Goal: Information Seeking & Learning: Learn about a topic

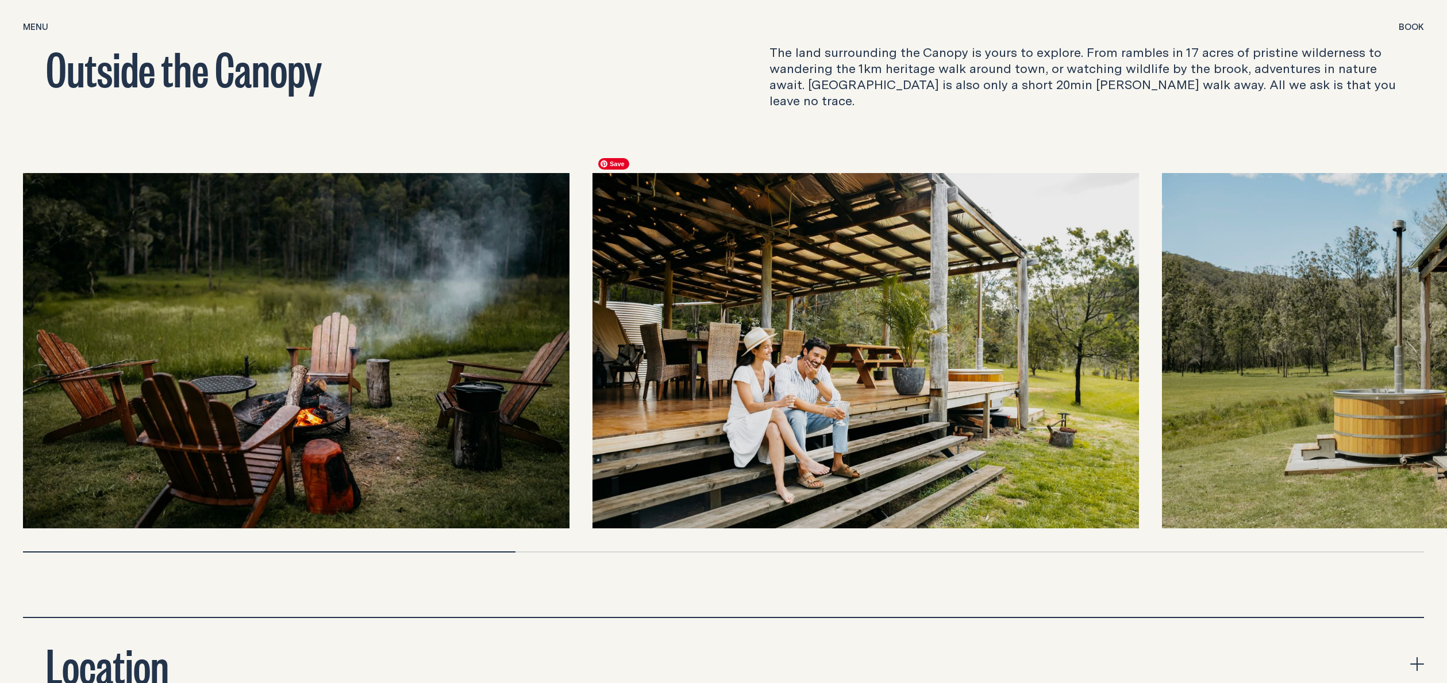
scroll to position [4190, 0]
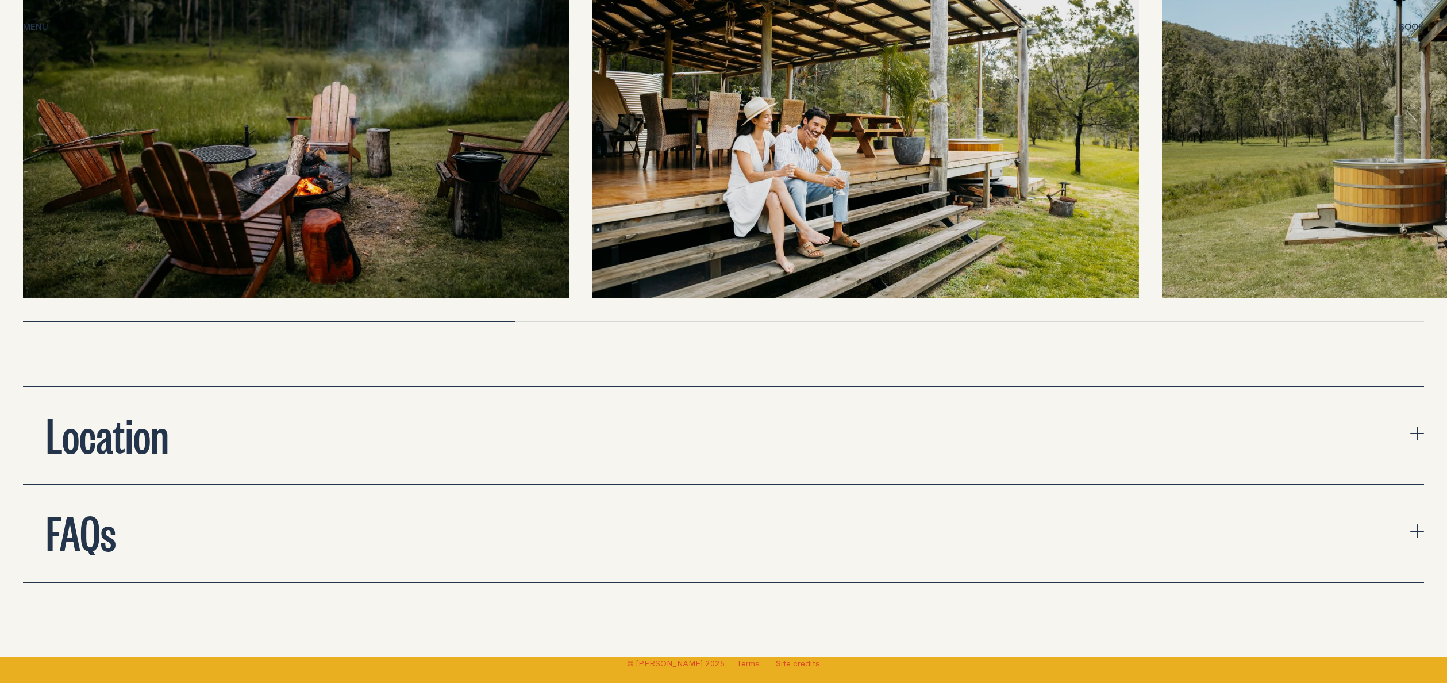
click at [143, 443] on h2 "Location" at bounding box center [107, 433] width 123 height 46
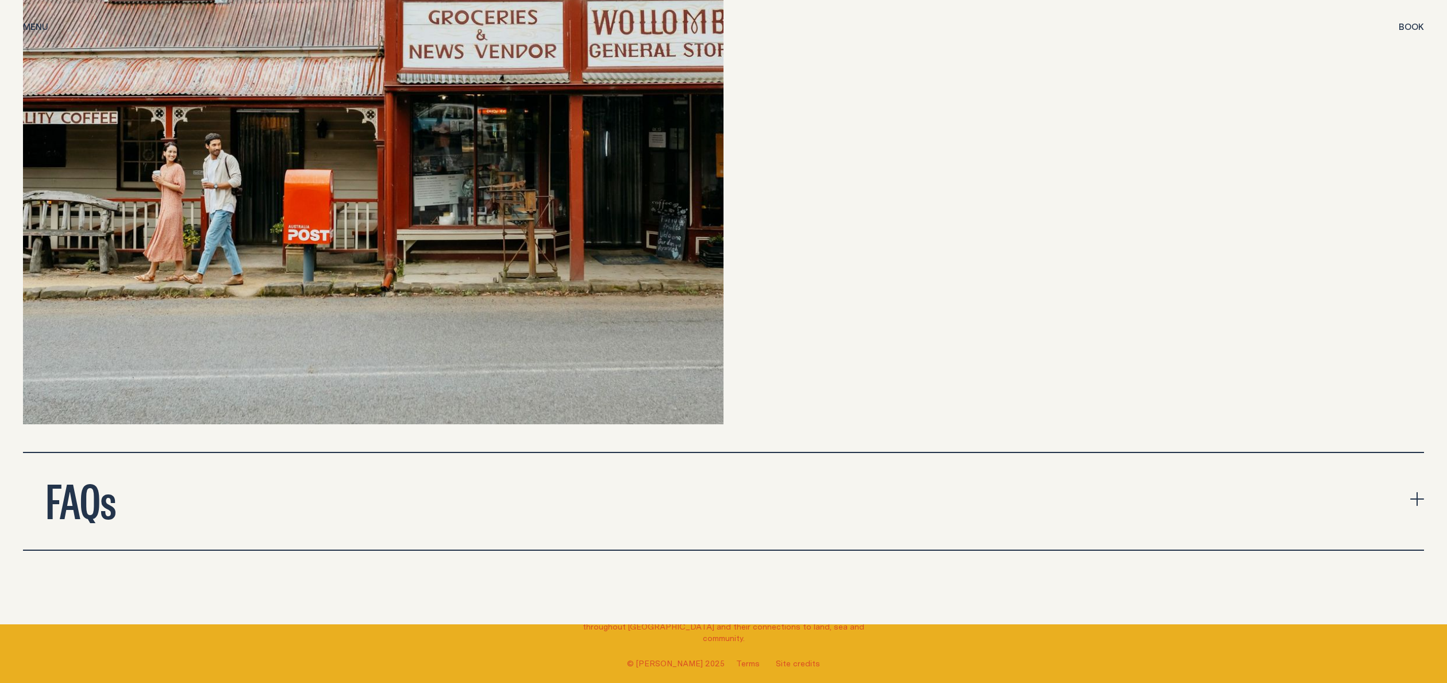
scroll to position [5069, 0]
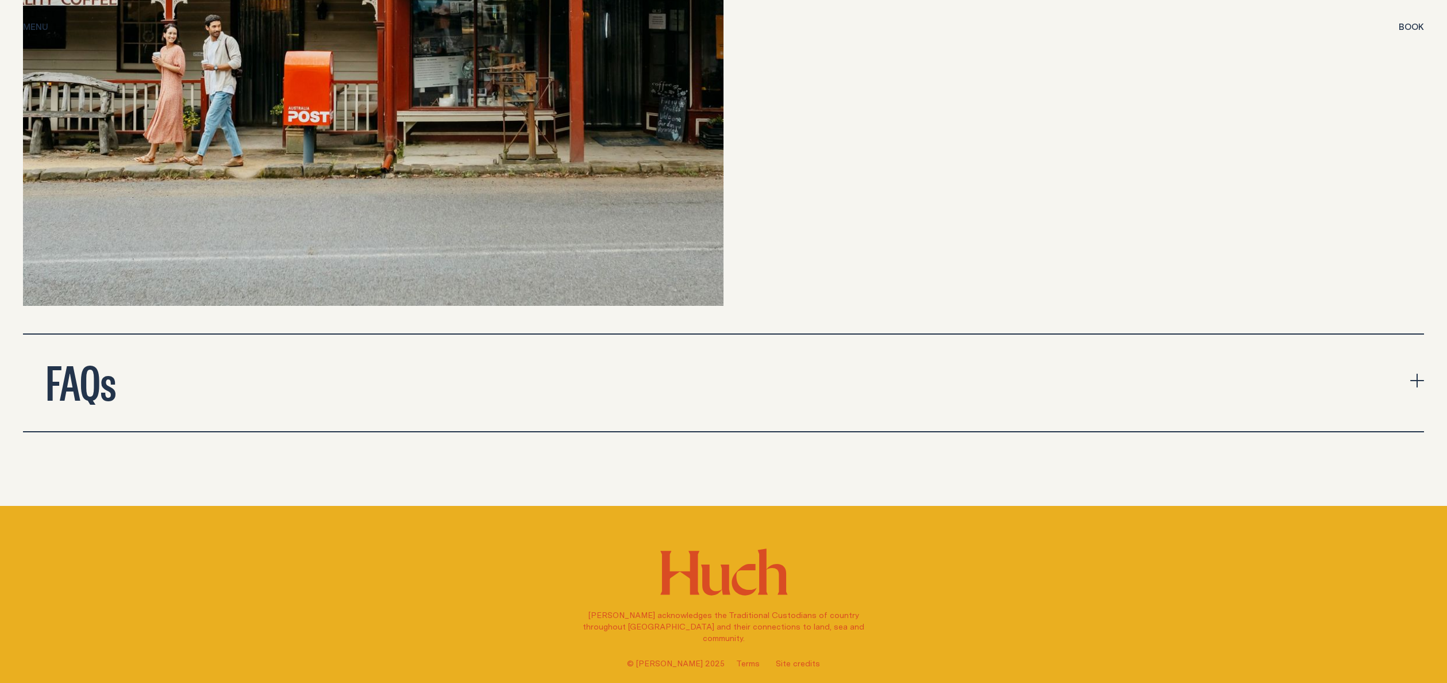
click at [115, 359] on h2 "FAQs" at bounding box center [81, 380] width 70 height 46
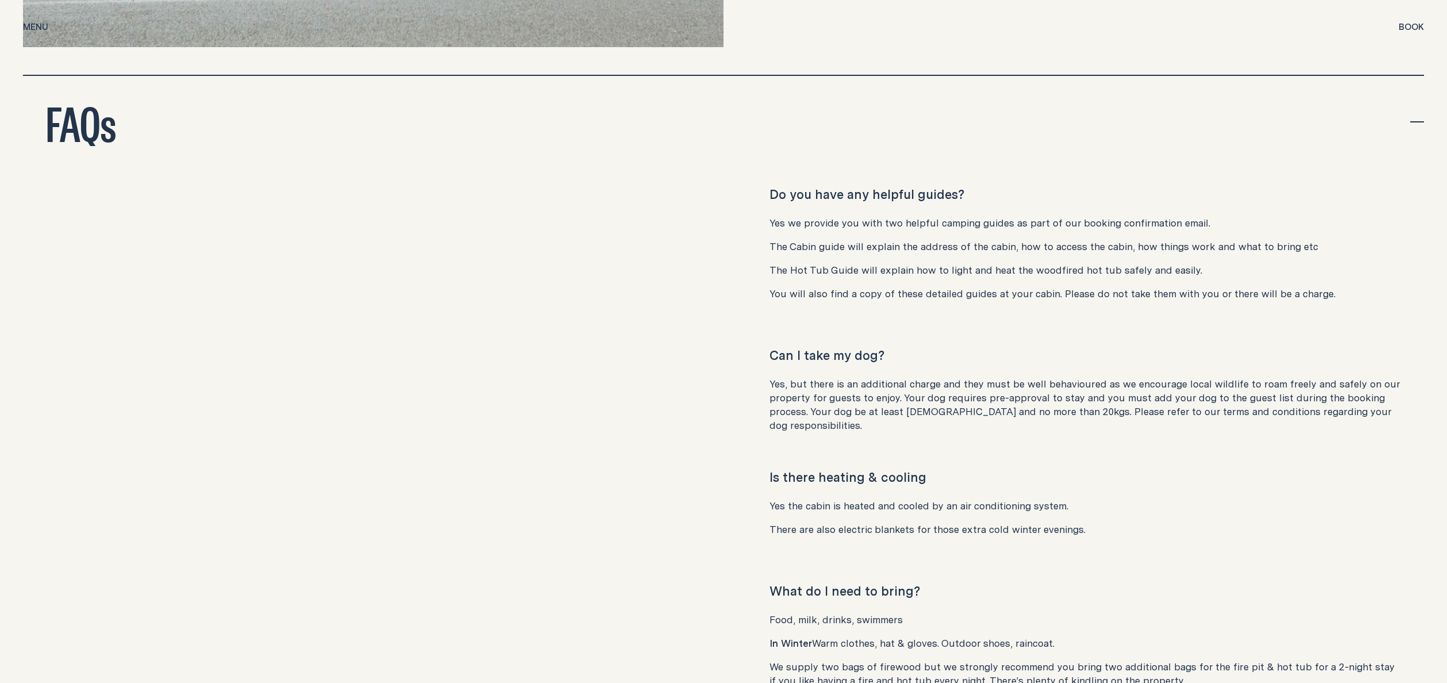
scroll to position [5386, 0]
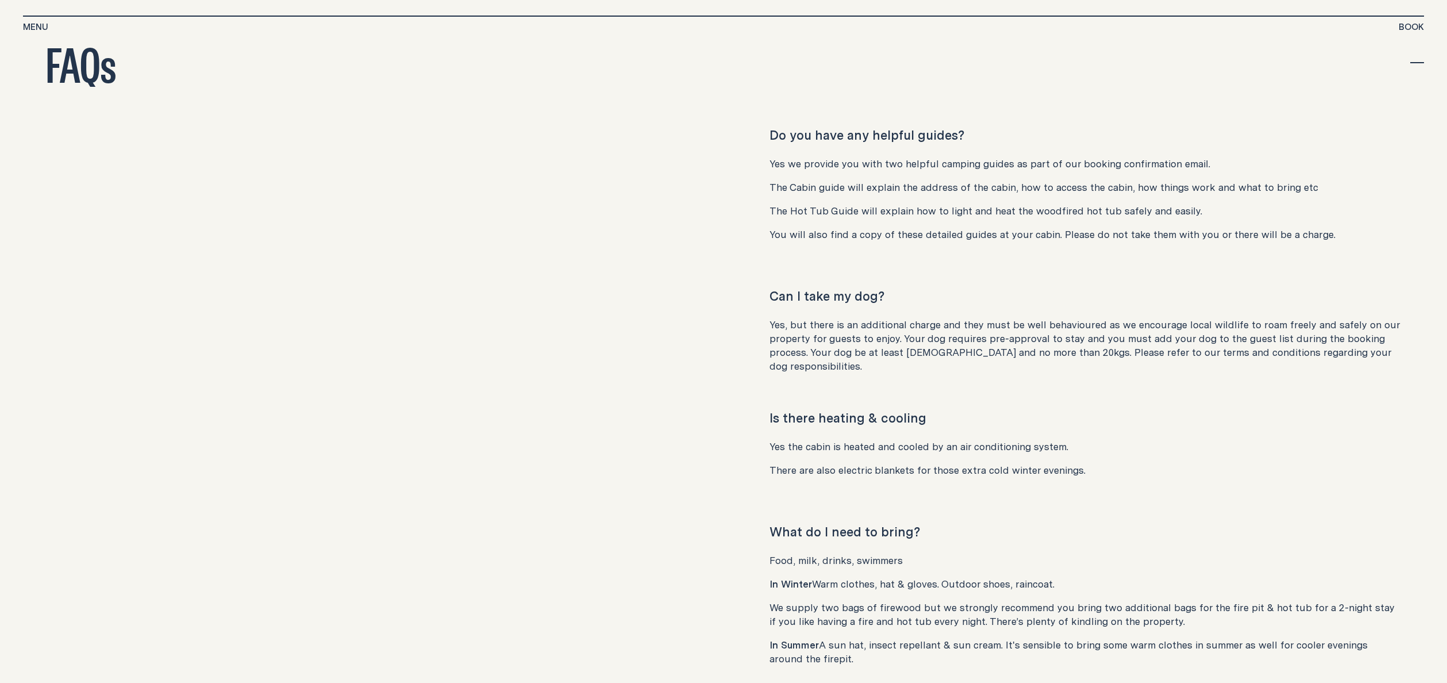
click at [869, 176] on div "Yes we provide you with two helpful camping guides as part of our booking confi…" at bounding box center [1084, 199] width 631 height 84
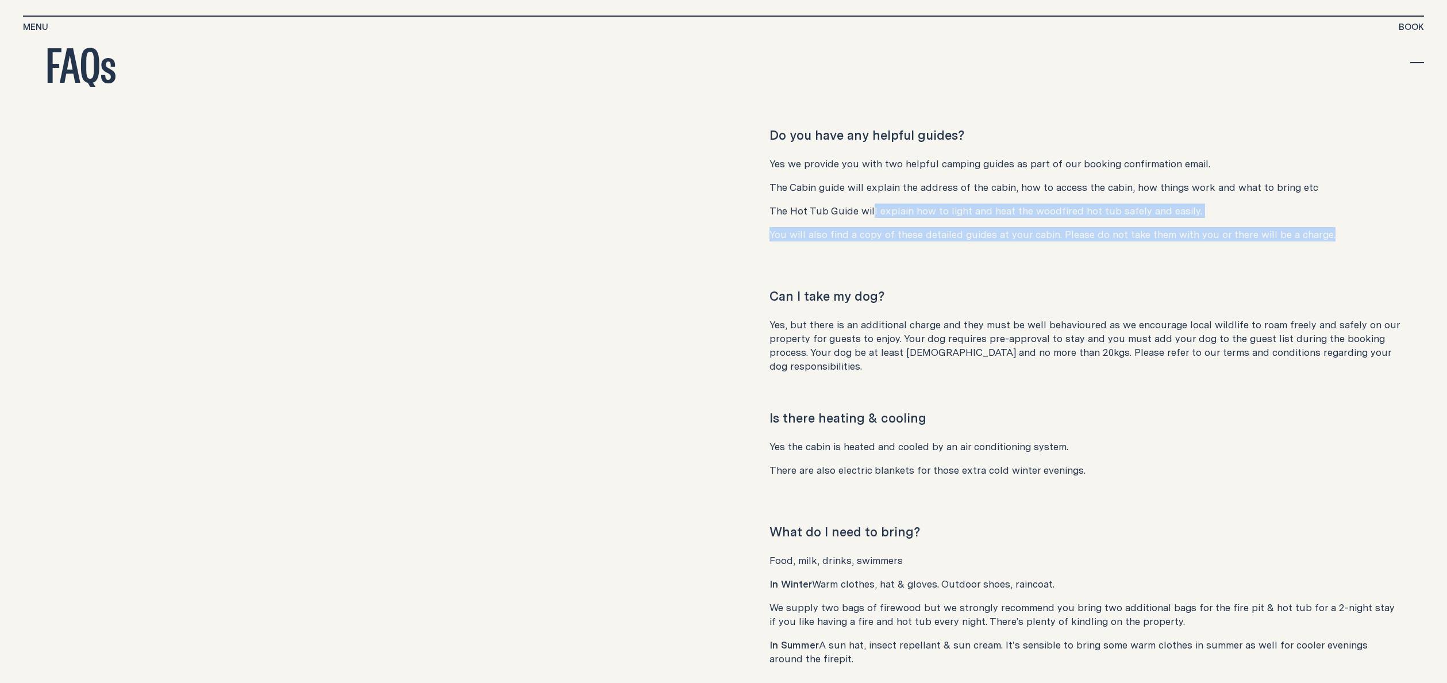
drag, startPoint x: 869, startPoint y: 194, endPoint x: 915, endPoint y: 225, distance: 55.1
click at [914, 224] on div "Do you have any helpful guides? Yes we provide you with two helpful camping gui…" at bounding box center [1084, 189] width 723 height 124
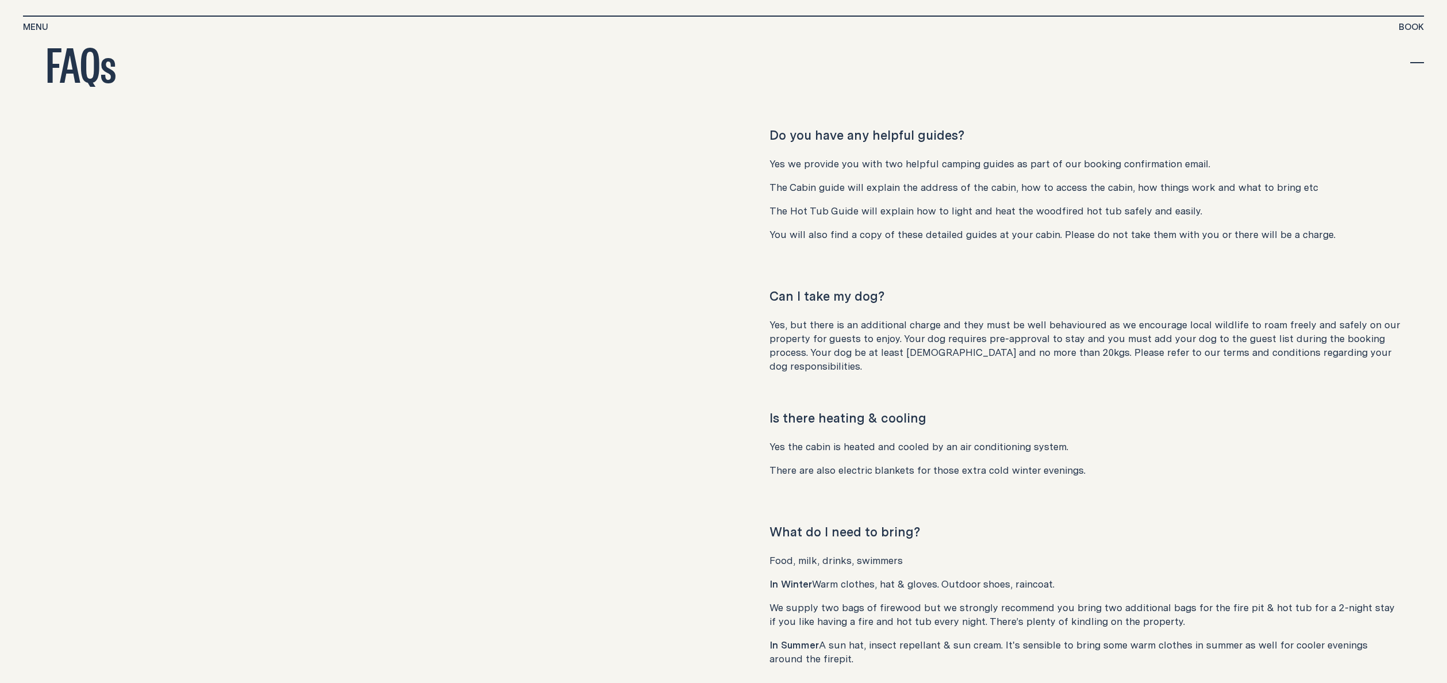
click at [928, 229] on div "Do you have any helpful guides? Yes we provide you with two helpful camping gui…" at bounding box center [1084, 189] width 723 height 124
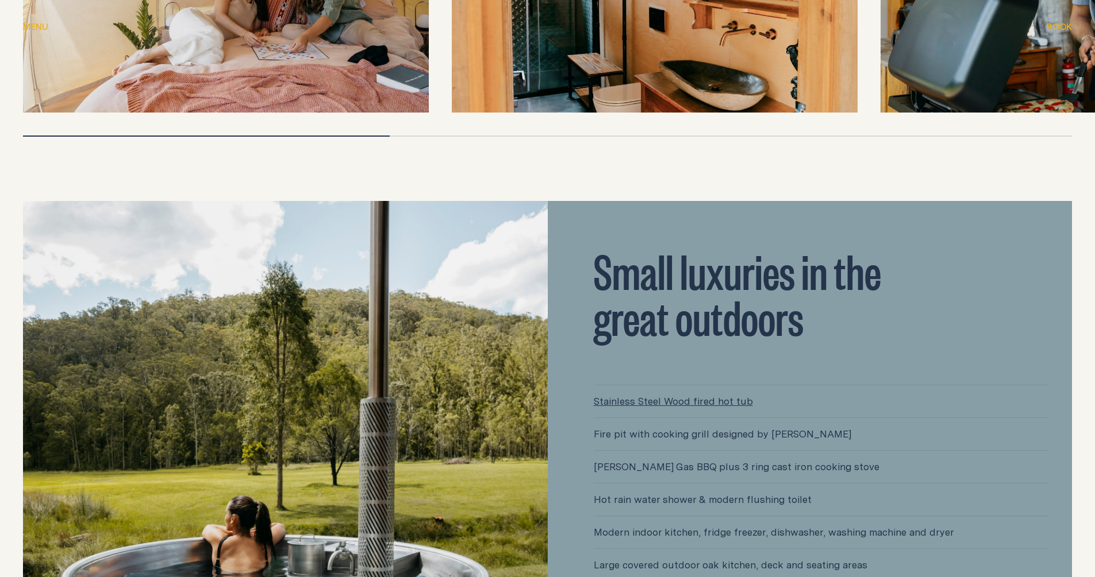
scroll to position [0, 0]
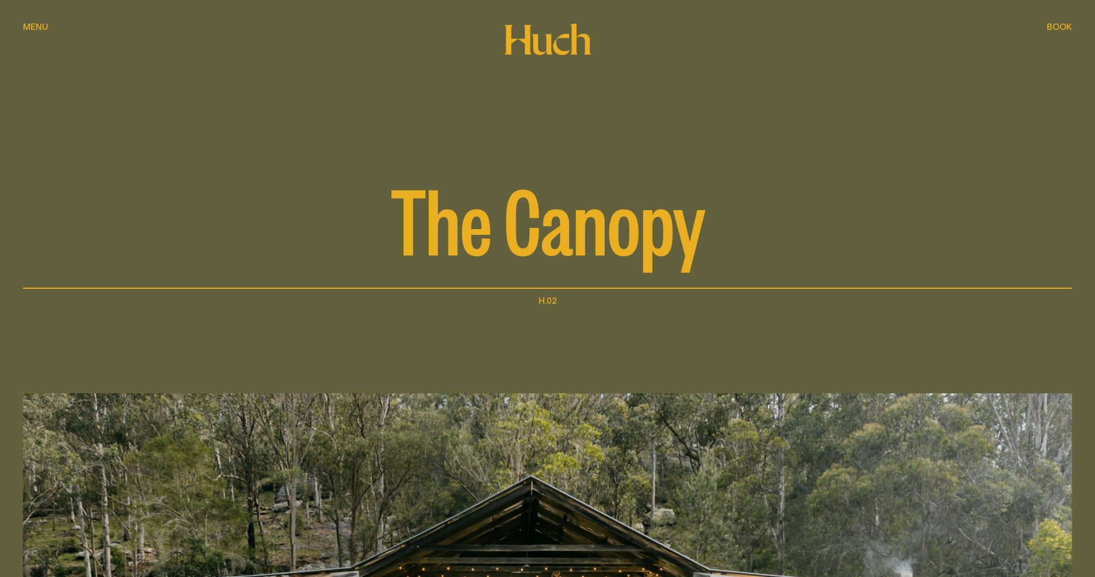
click at [534, 39] on icon at bounding box center [542, 44] width 20 height 21
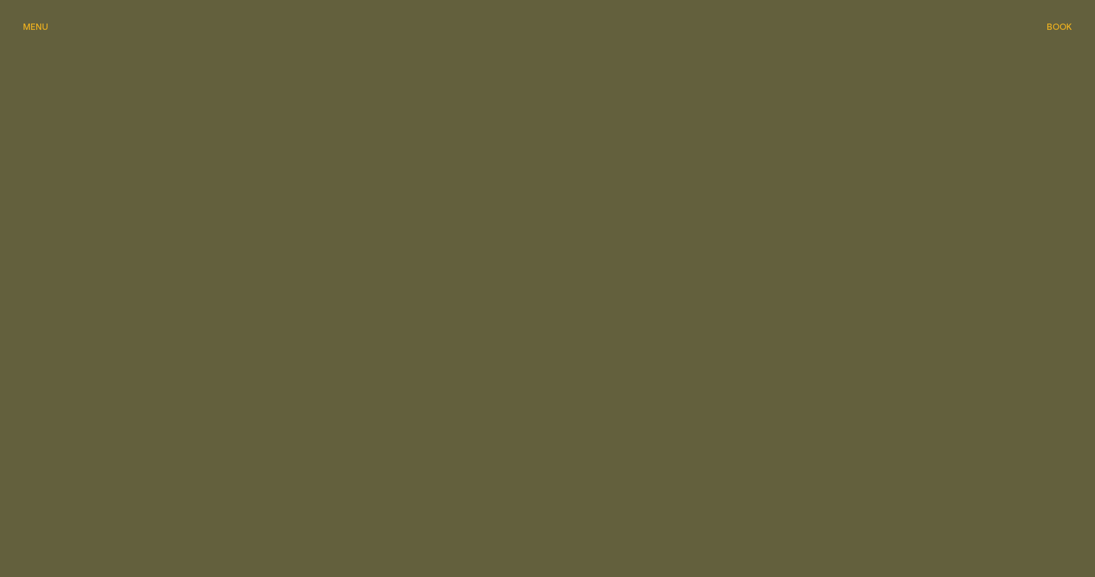
click at [38, 27] on button "Menu Menu" at bounding box center [35, 28] width 25 height 14
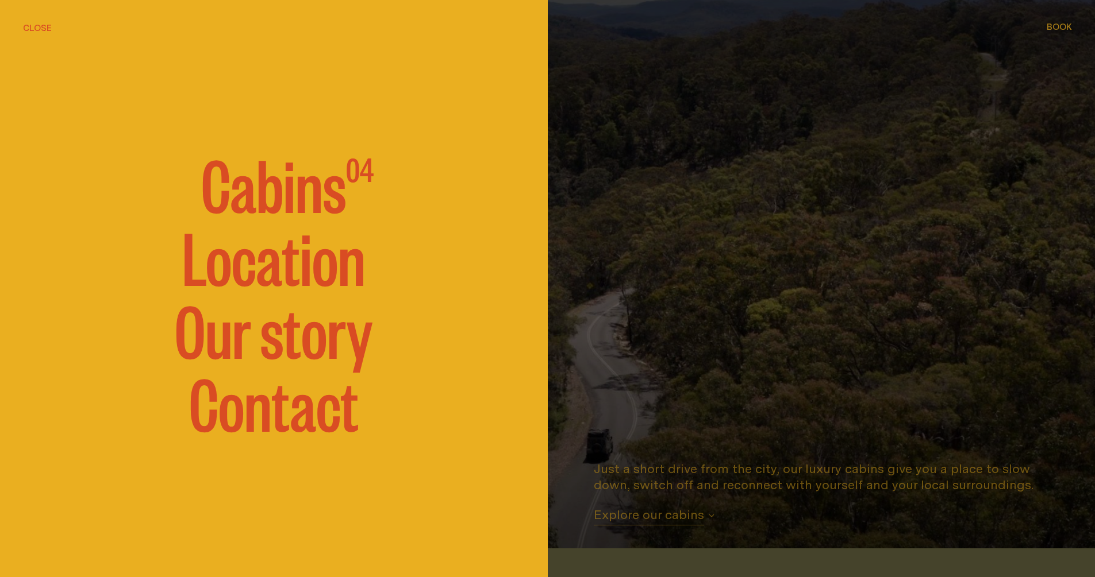
click at [302, 258] on link "Location" at bounding box center [273, 255] width 183 height 69
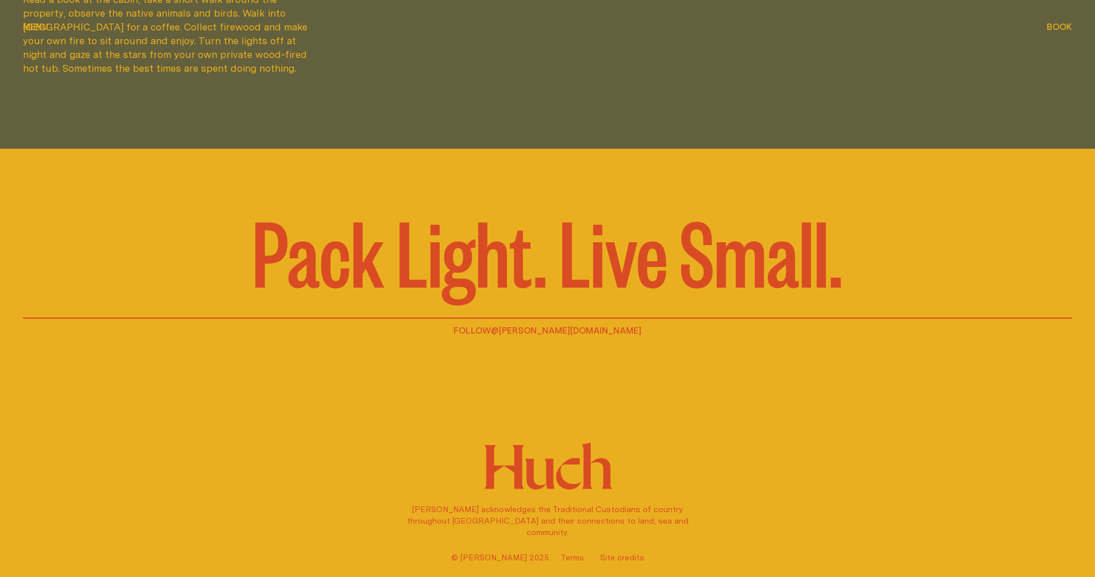
scroll to position [3805, 0]
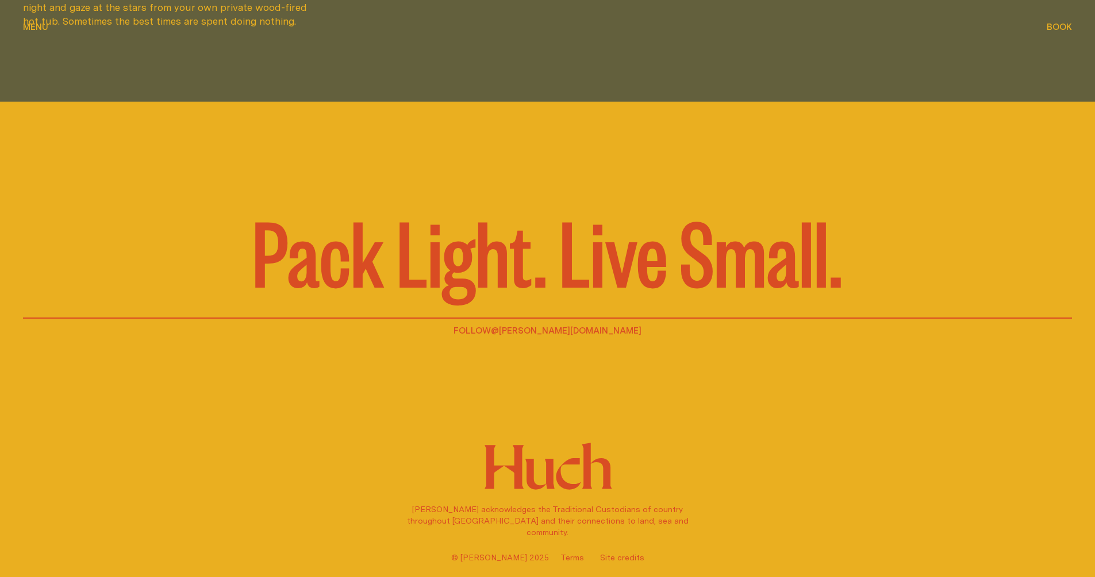
click at [37, 30] on span "Menu" at bounding box center [35, 26] width 25 height 9
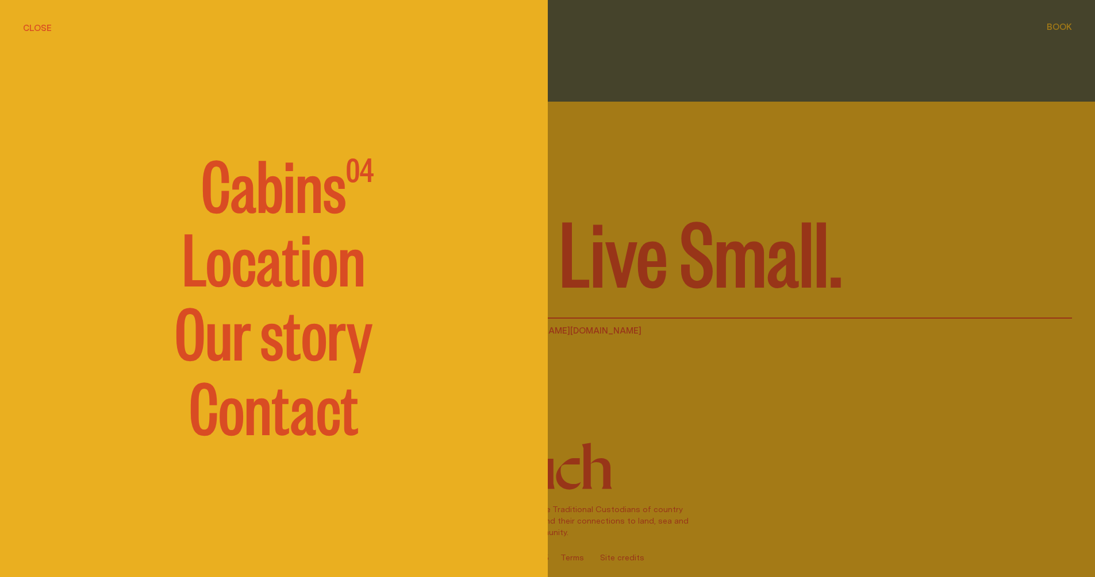
click at [285, 345] on link "Our story" at bounding box center [274, 330] width 198 height 69
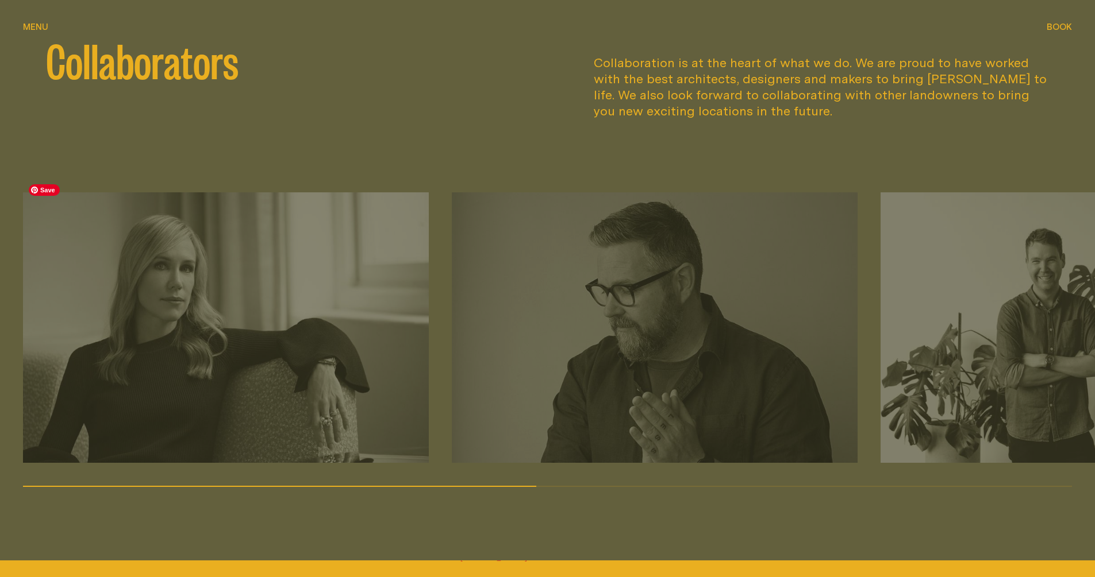
scroll to position [1540, 0]
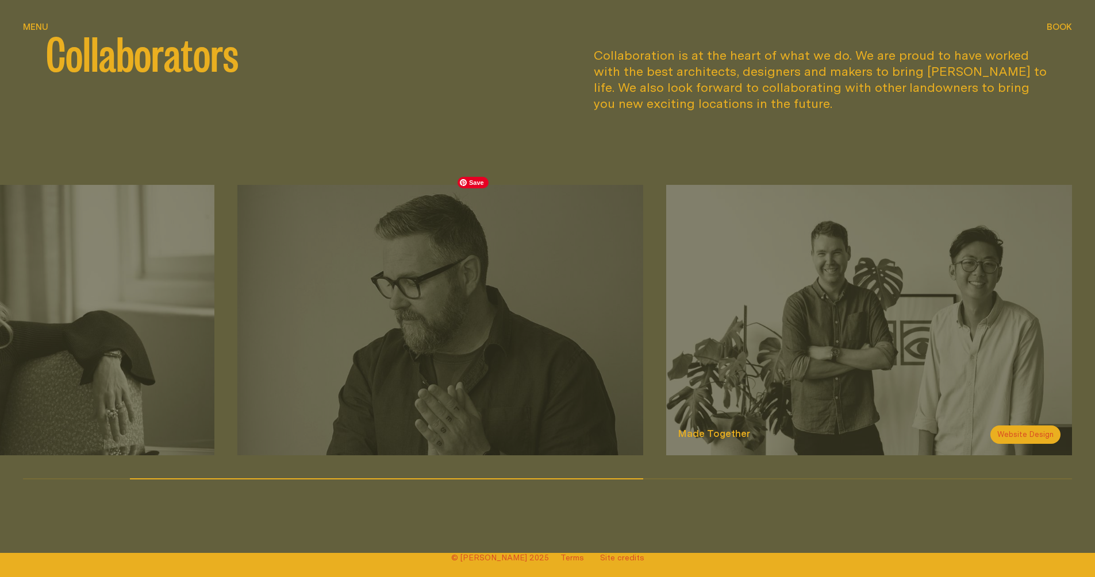
drag, startPoint x: 730, startPoint y: 349, endPoint x: 512, endPoint y: 357, distance: 217.9
click at [515, 360] on img at bounding box center [440, 320] width 406 height 271
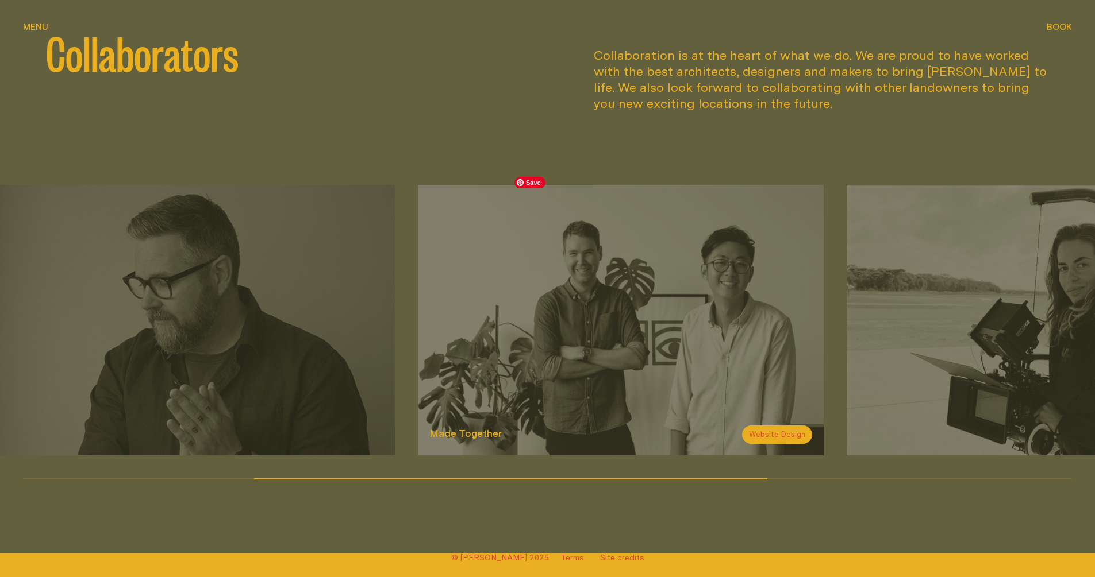
drag, startPoint x: 808, startPoint y: 346, endPoint x: 376, endPoint y: 358, distance: 432.3
click at [418, 357] on img at bounding box center [621, 320] width 406 height 271
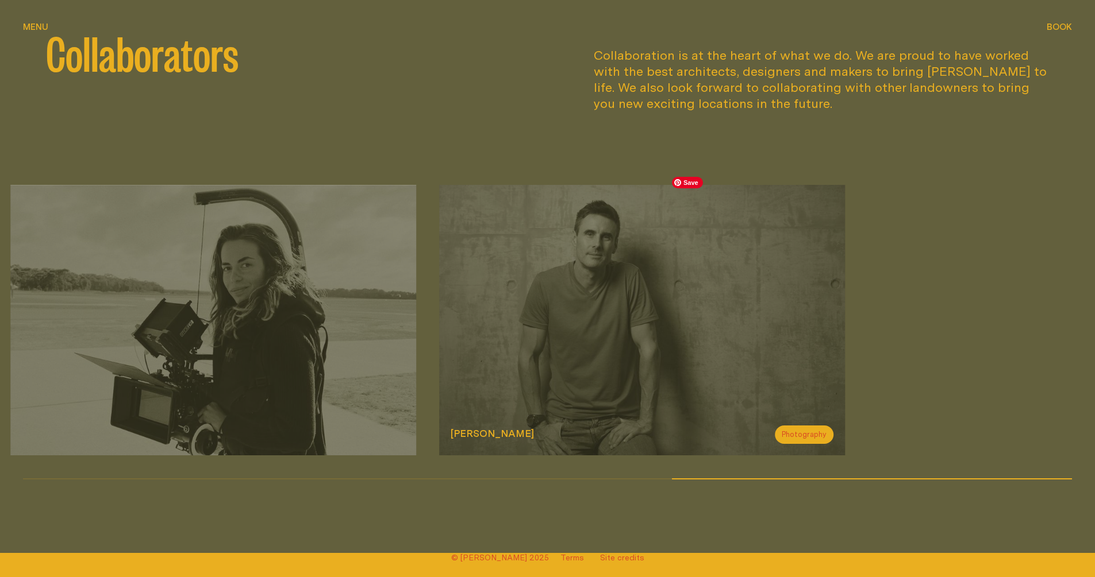
drag, startPoint x: 1008, startPoint y: 358, endPoint x: 636, endPoint y: 372, distance: 372.0
click at [636, 372] on img at bounding box center [642, 320] width 406 height 271
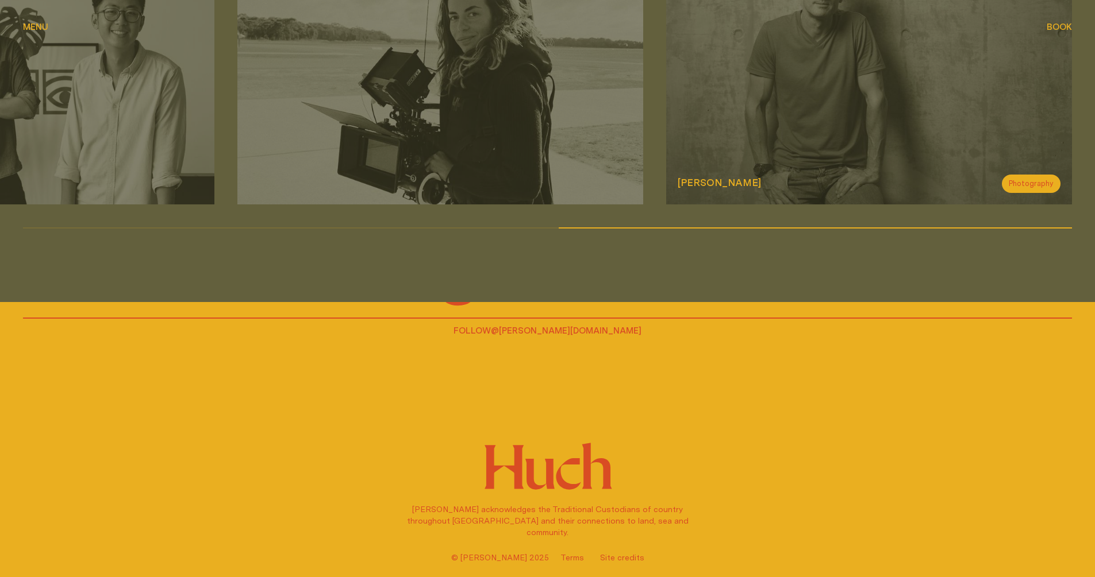
scroll to position [2019, 0]
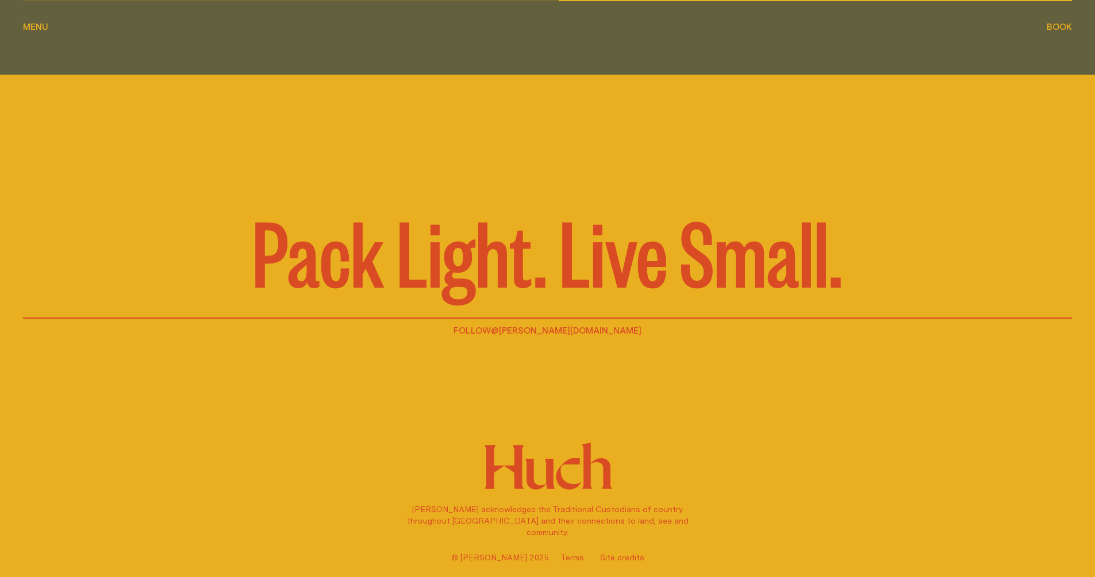
click at [35, 28] on span "Menu" at bounding box center [35, 26] width 25 height 9
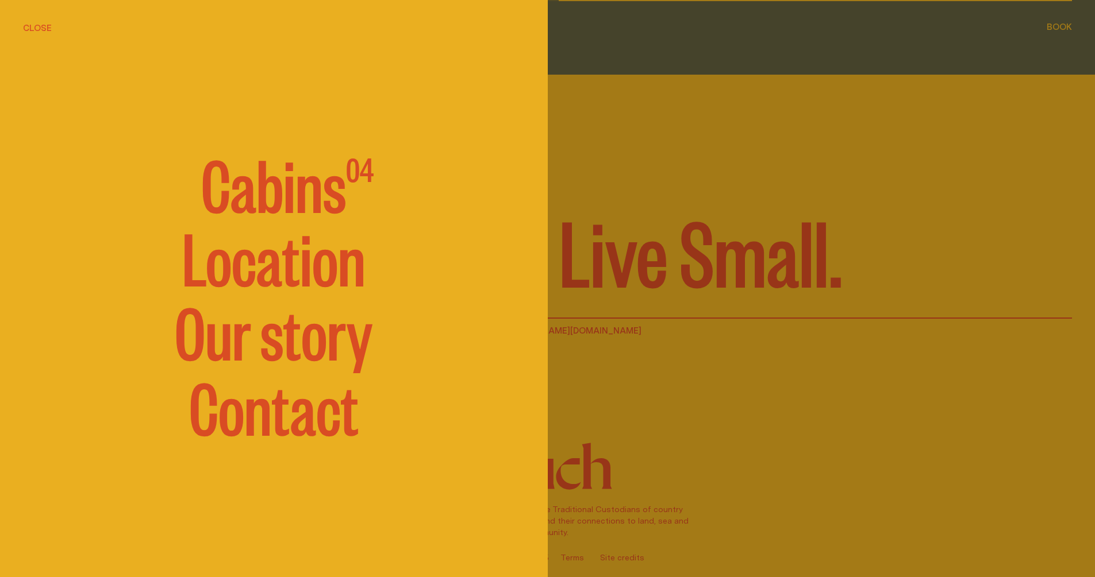
click at [265, 428] on link "Contact" at bounding box center [274, 405] width 170 height 69
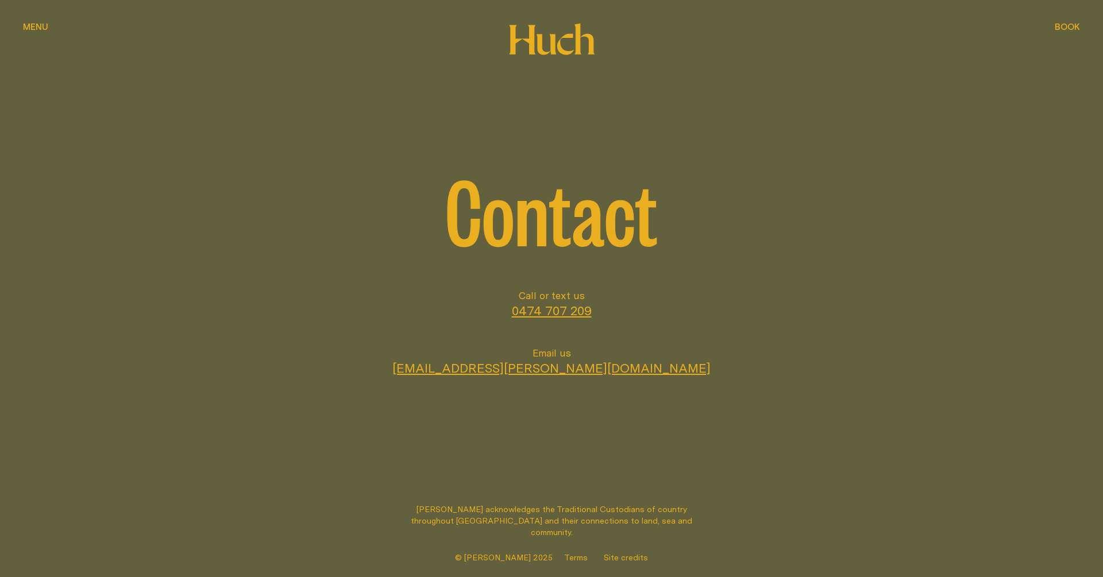
click at [30, 22] on button "Menu Menu" at bounding box center [35, 28] width 25 height 14
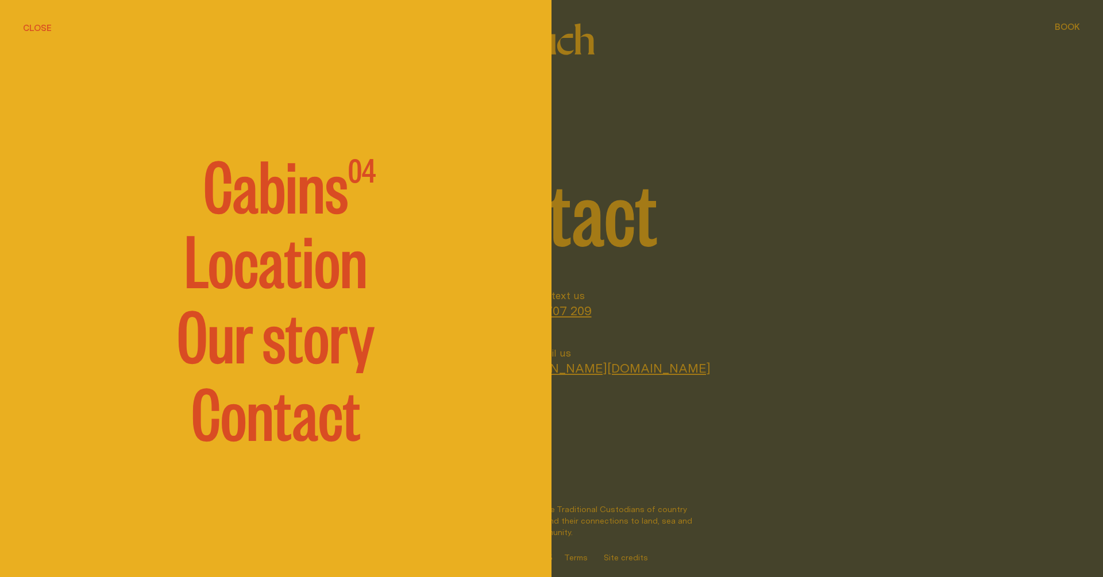
click at [264, 359] on link "Our story" at bounding box center [276, 333] width 198 height 69
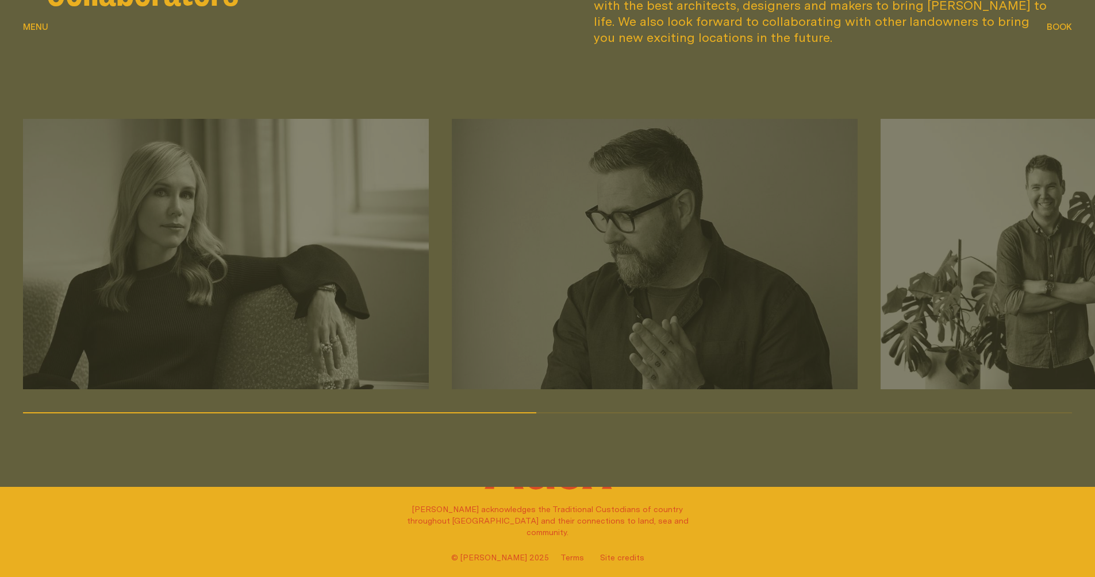
scroll to position [1488, 0]
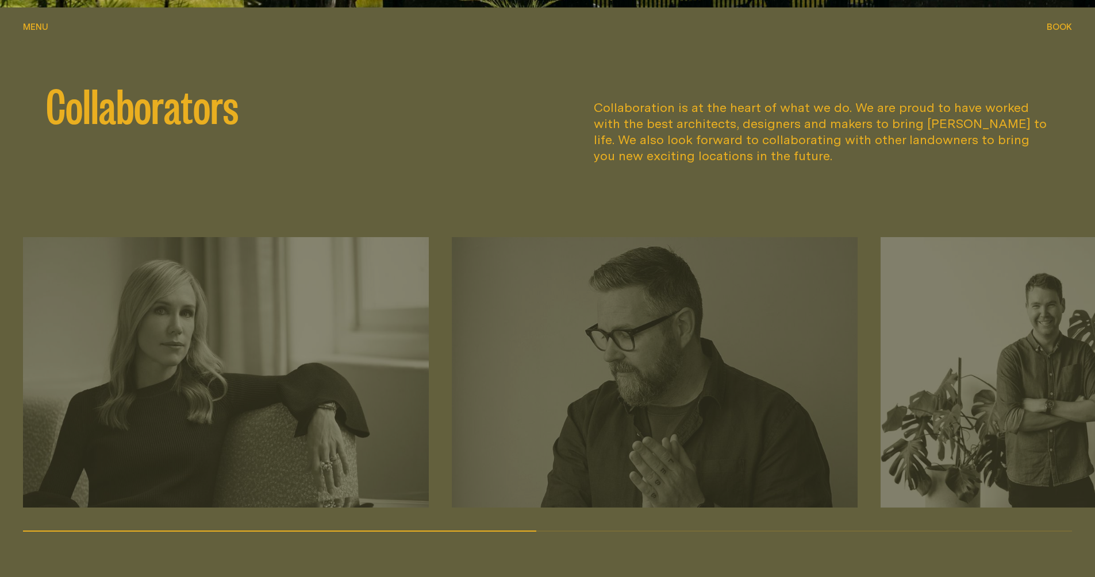
click at [22, 29] on div "Collaborators Collaboration is at the heart of what we do. We are proud to have…" at bounding box center [547, 306] width 1095 height 598
click at [46, 14] on div "Collaborators Collaboration is at the heart of what we do. We are proud to have…" at bounding box center [547, 306] width 1095 height 598
click at [39, 25] on div "Menu Menu" at bounding box center [35, 26] width 25 height 9
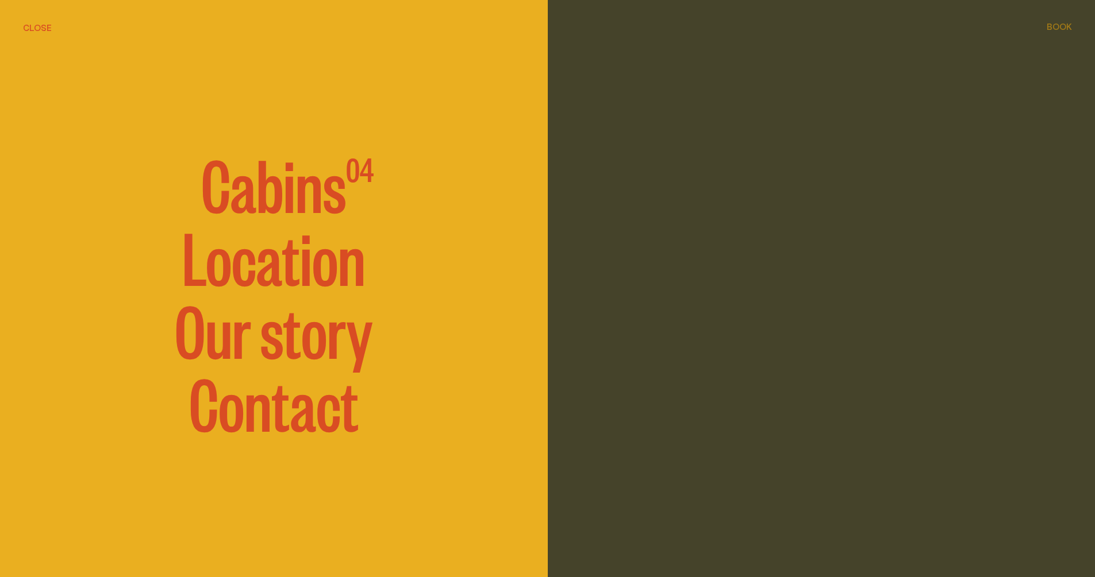
click at [265, 178] on span "Cabins" at bounding box center [273, 182] width 145 height 69
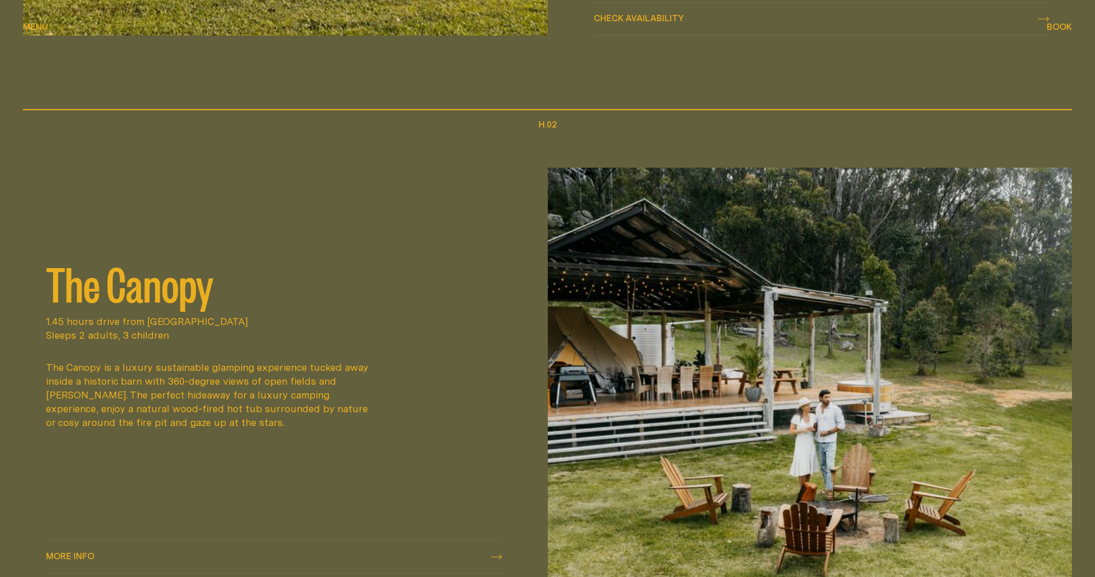
scroll to position [1322, 0]
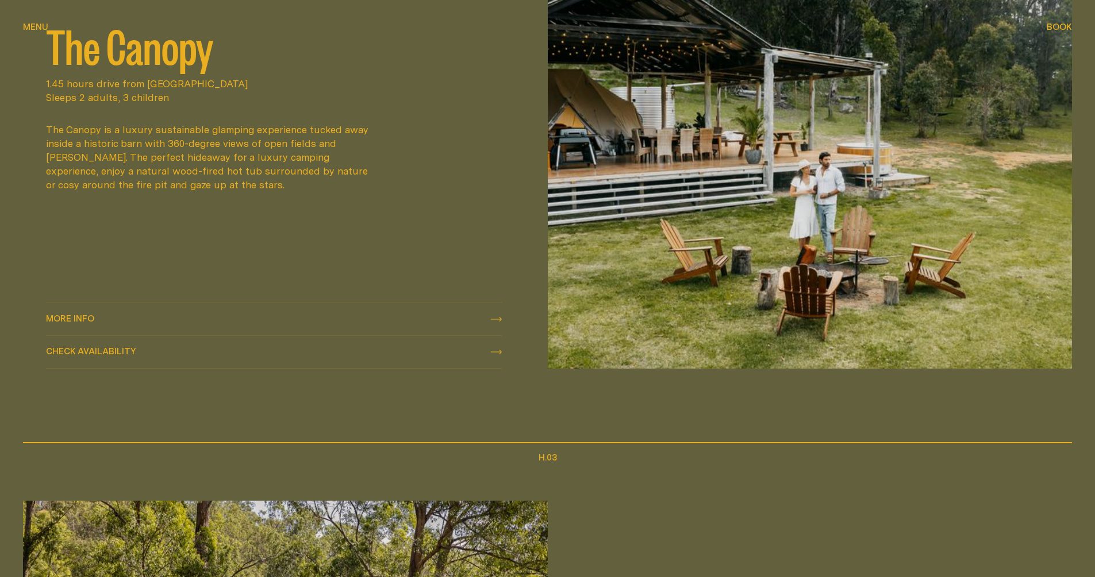
click at [106, 43] on h2 "The Canopy" at bounding box center [274, 45] width 456 height 46
drag, startPoint x: 121, startPoint y: 66, endPoint x: 118, endPoint y: 76, distance: 10.2
click at [121, 66] on h2 "The Canopy" at bounding box center [274, 45] width 456 height 46
drag, startPoint x: 98, startPoint y: 156, endPoint x: 57, endPoint y: 236, distance: 90.2
click at [97, 161] on div "The Canopy is a luxury sustainable glamping experience tucked away inside a his…" at bounding box center [211, 157] width 331 height 69
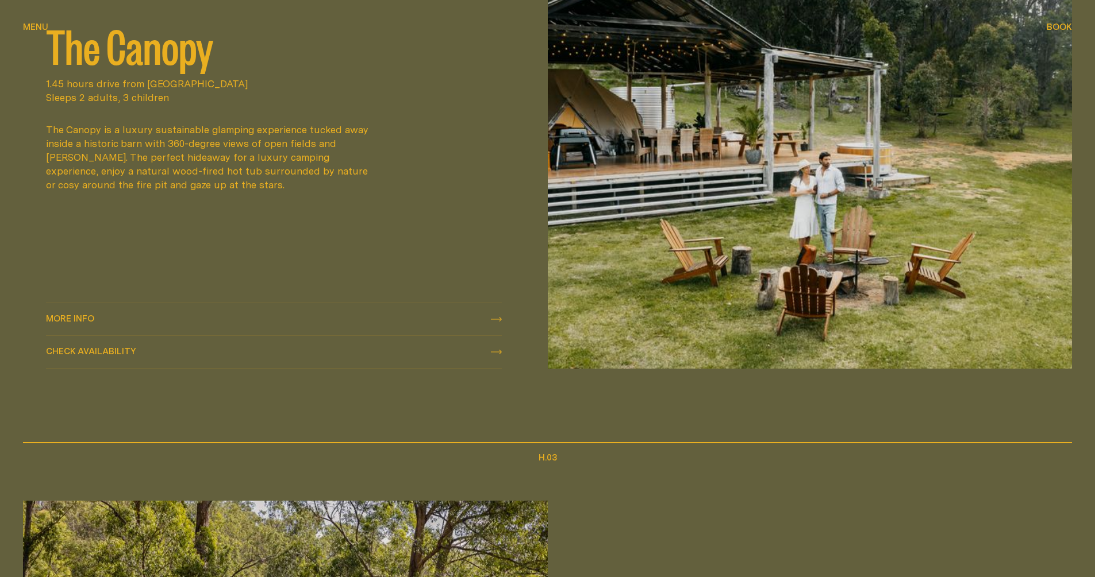
click at [63, 319] on span "More info" at bounding box center [70, 318] width 48 height 9
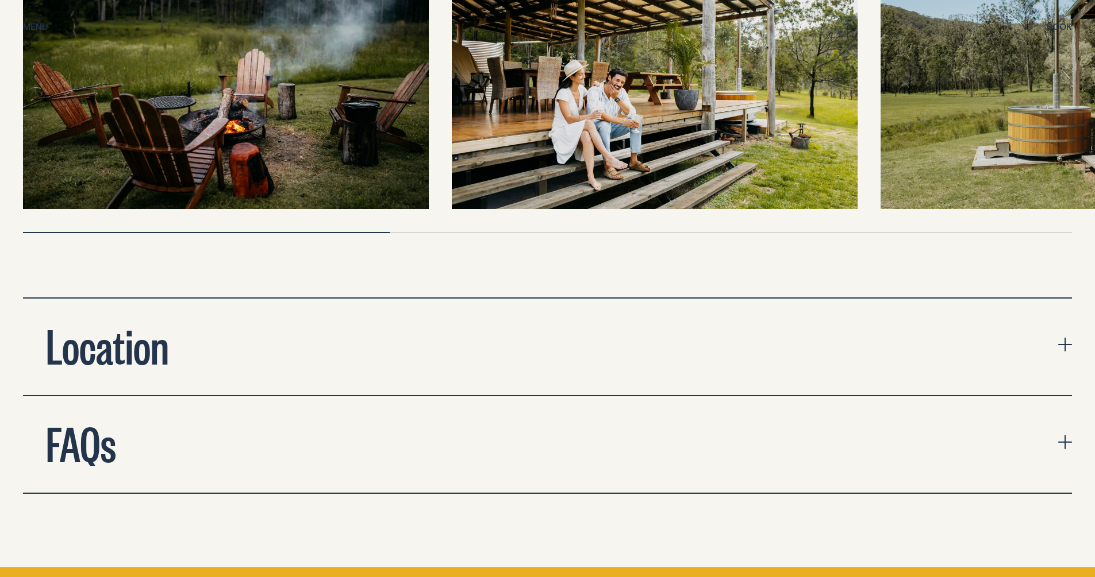
scroll to position [3826, 0]
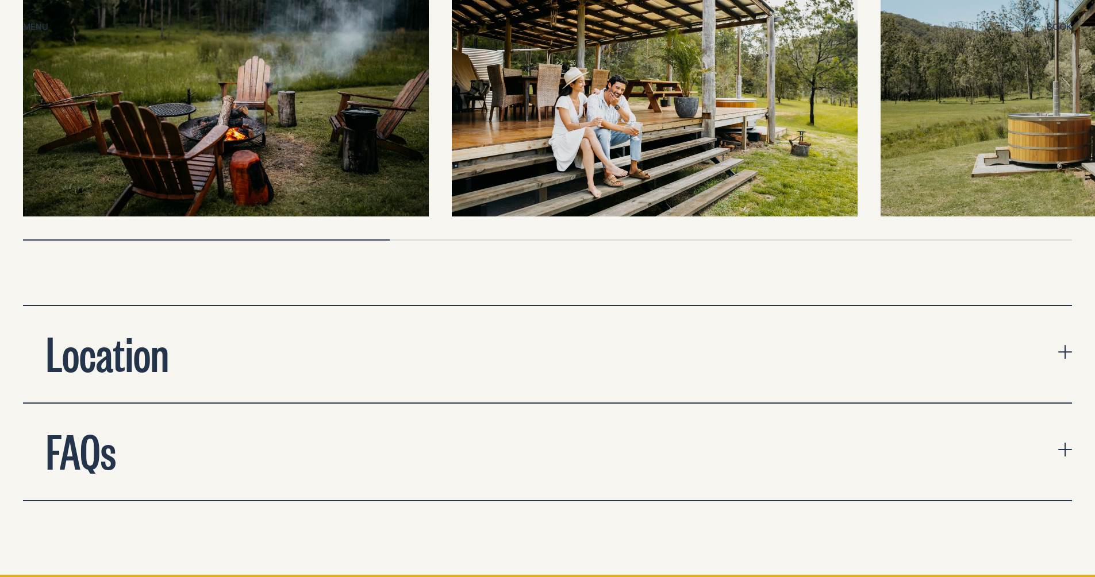
click at [95, 427] on h2 "FAQs" at bounding box center [81, 450] width 70 height 46
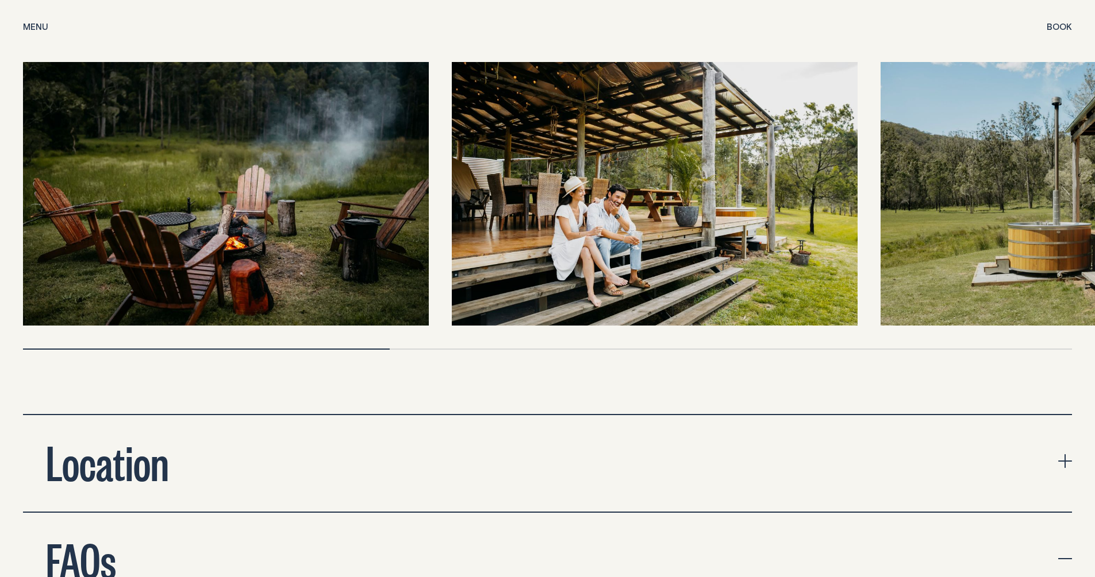
scroll to position [3665, 0]
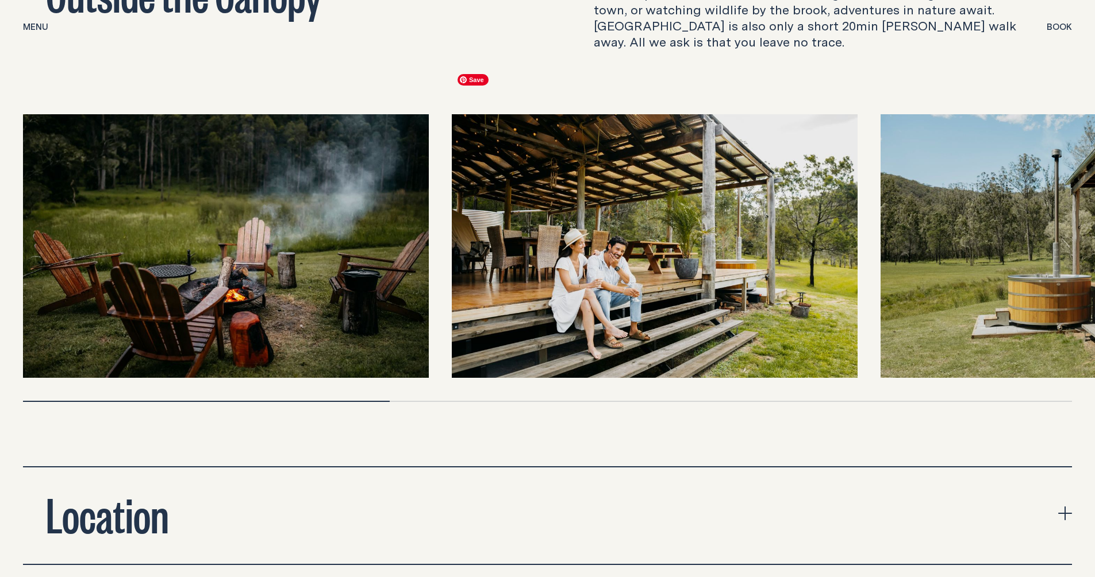
click at [672, 151] on img at bounding box center [655, 246] width 406 height 264
click at [673, 221] on img at bounding box center [655, 246] width 406 height 264
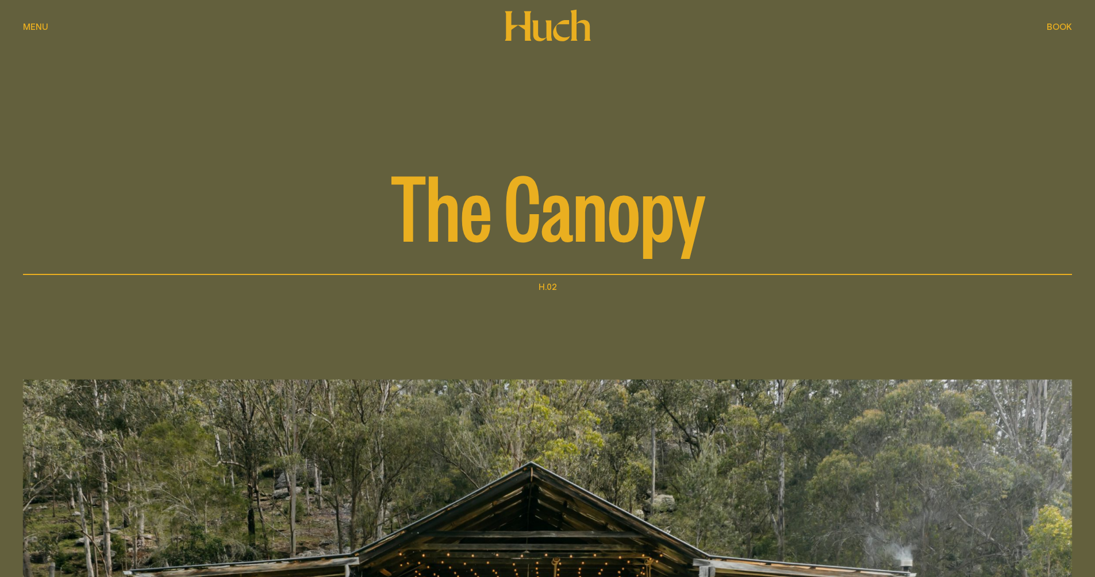
scroll to position [0, 0]
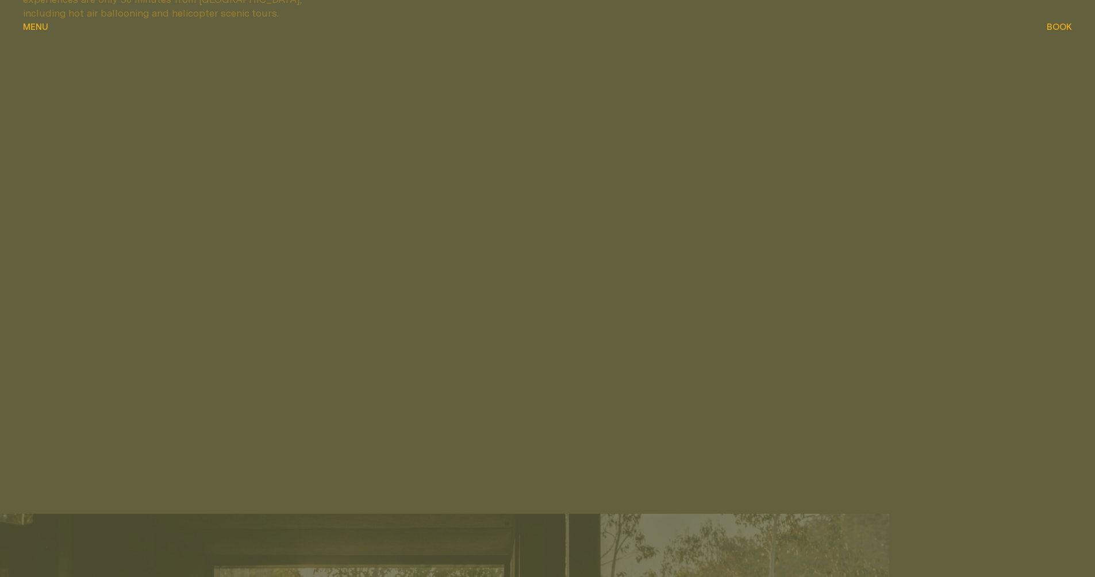
scroll to position [3805, 0]
